Goal: Transaction & Acquisition: Purchase product/service

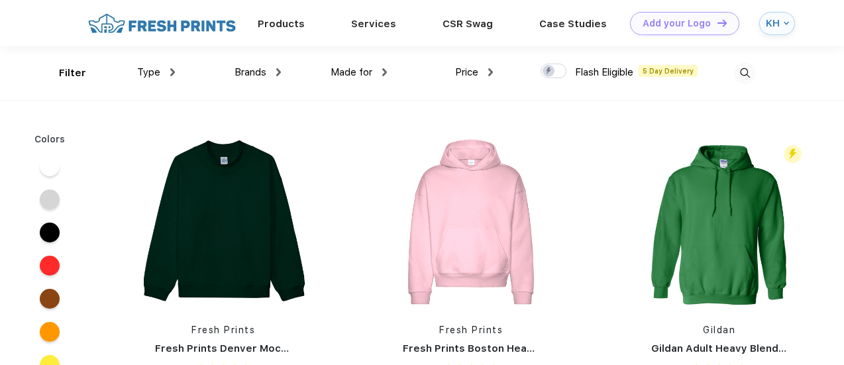
scroll to position [1, 0]
click at [169, 72] on div "Type" at bounding box center [156, 71] width 38 height 15
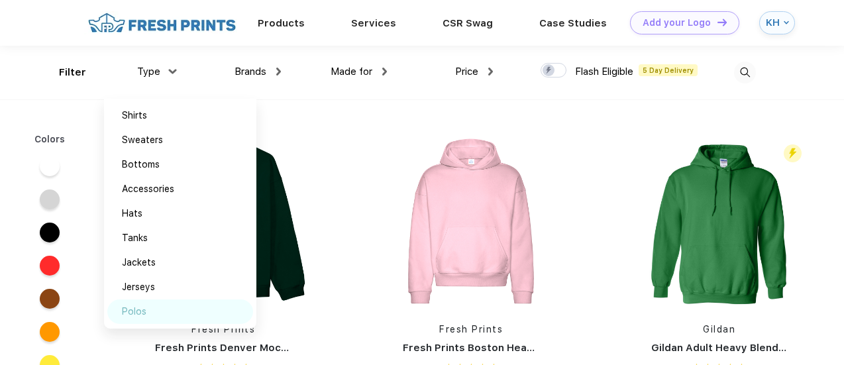
click at [148, 305] on div "Polos" at bounding box center [180, 311] width 146 height 25
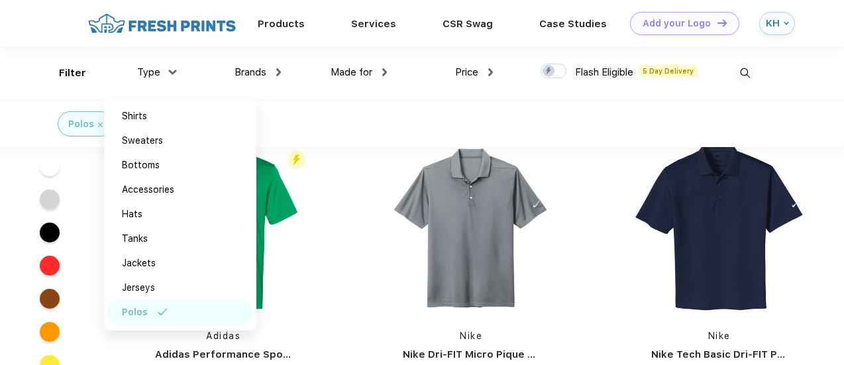
scroll to position [60, 0]
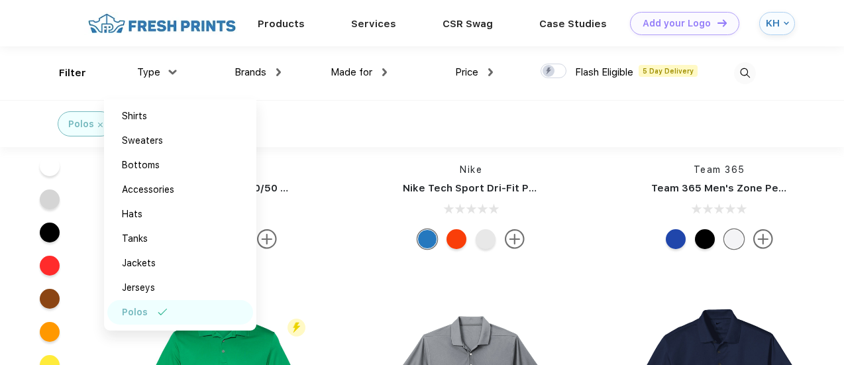
click at [335, 161] on div "Flash Eligible 5 Day Delivery [PERSON_NAME] Adult 6 Oz. 50/50 Jersey Polo" at bounding box center [223, 114] width 248 height 281
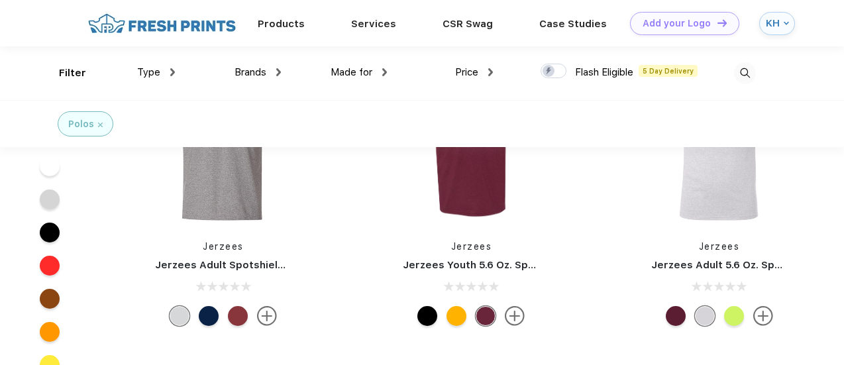
scroll to position [1304, 0]
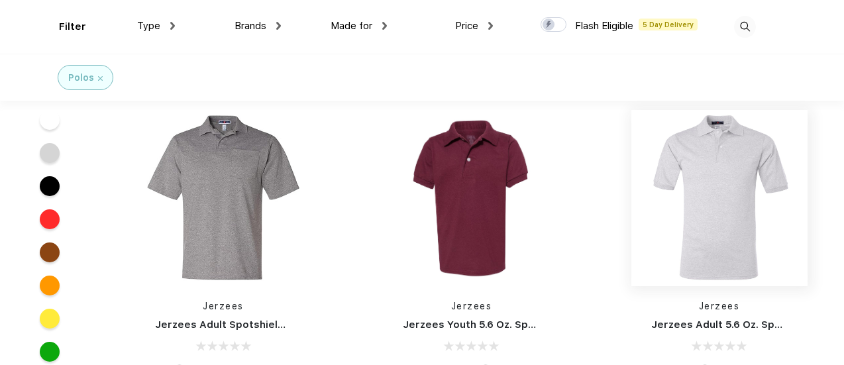
click at [724, 179] on img at bounding box center [719, 198] width 176 height 176
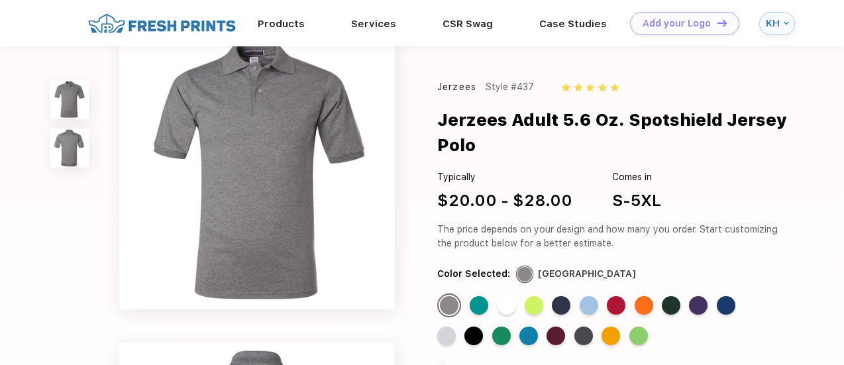
scroll to position [77, 0]
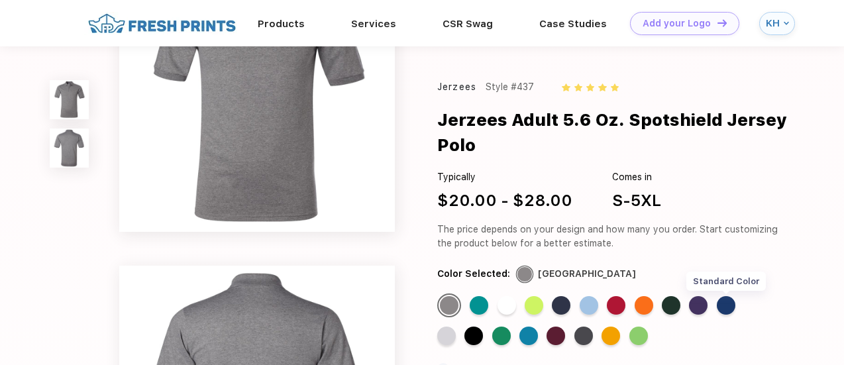
click at [727, 304] on div "Standard Color" at bounding box center [725, 305] width 19 height 19
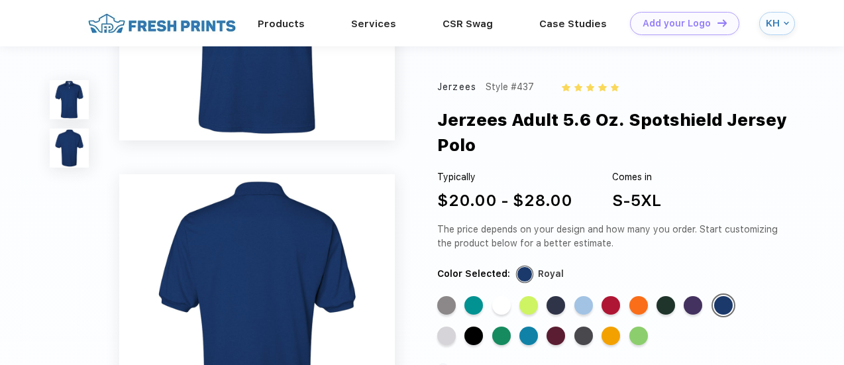
scroll to position [0, 0]
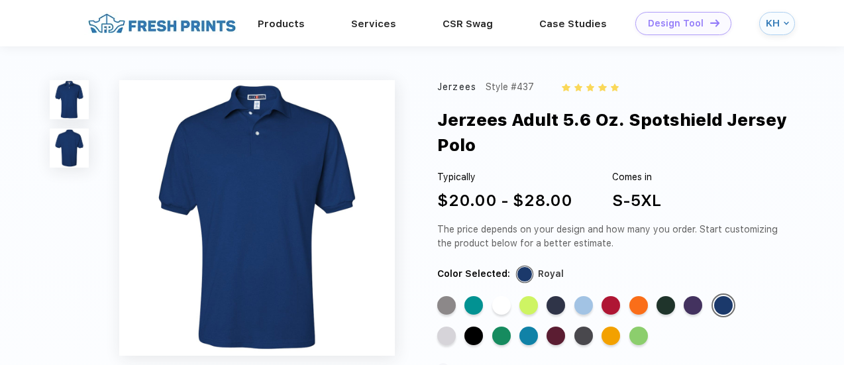
click at [690, 19] on div "Design Tool" at bounding box center [676, 23] width 56 height 11
